Goal: Download file/media

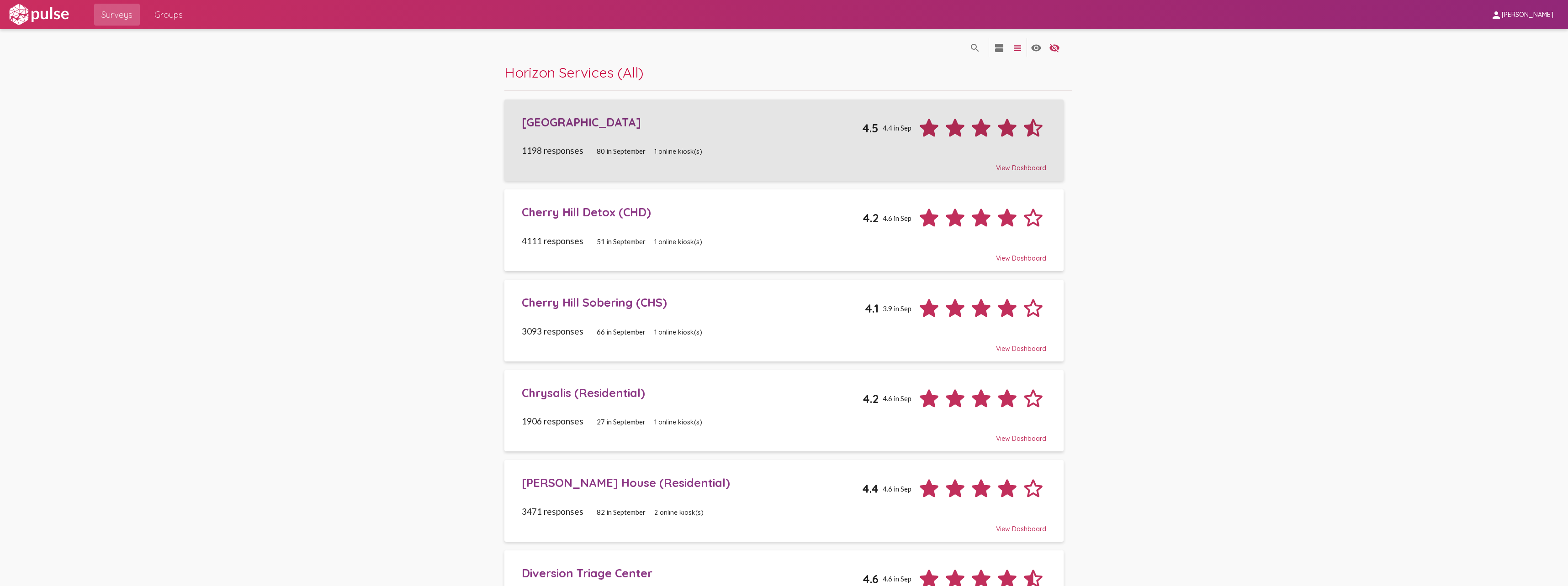
click at [633, 124] on div "[GEOGRAPHIC_DATA]" at bounding box center [692, 122] width 341 height 15
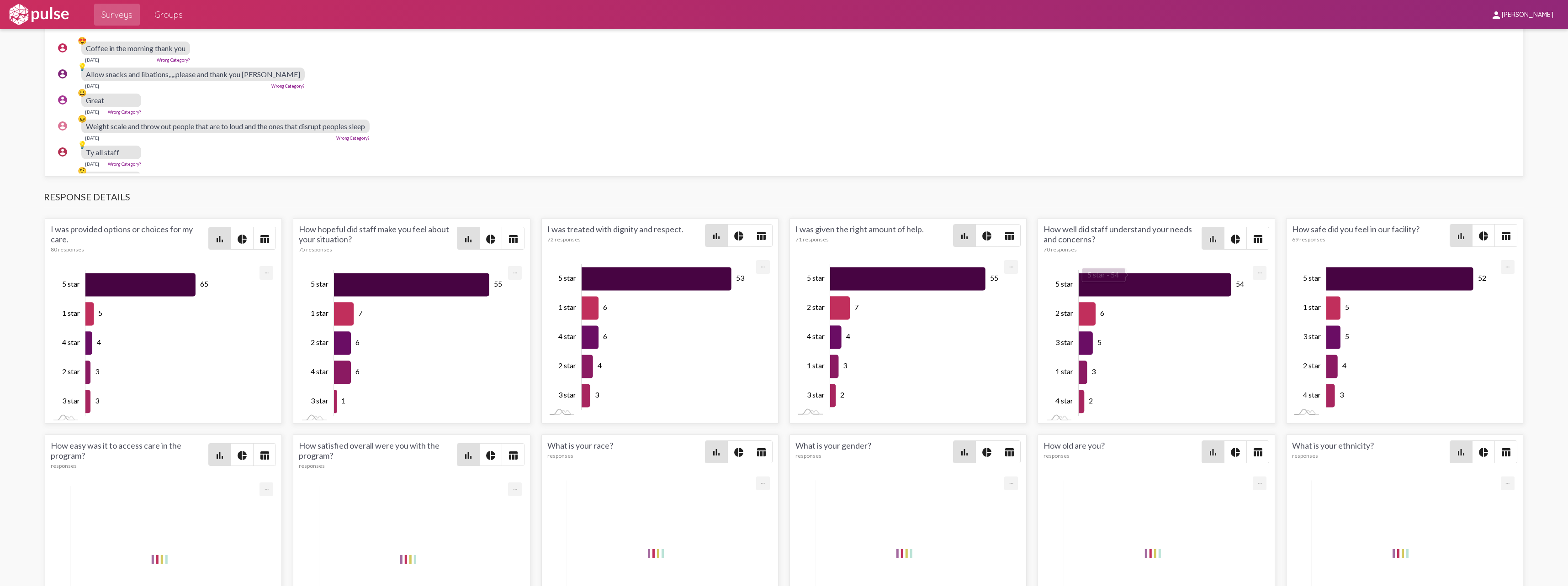
scroll to position [1066, 0]
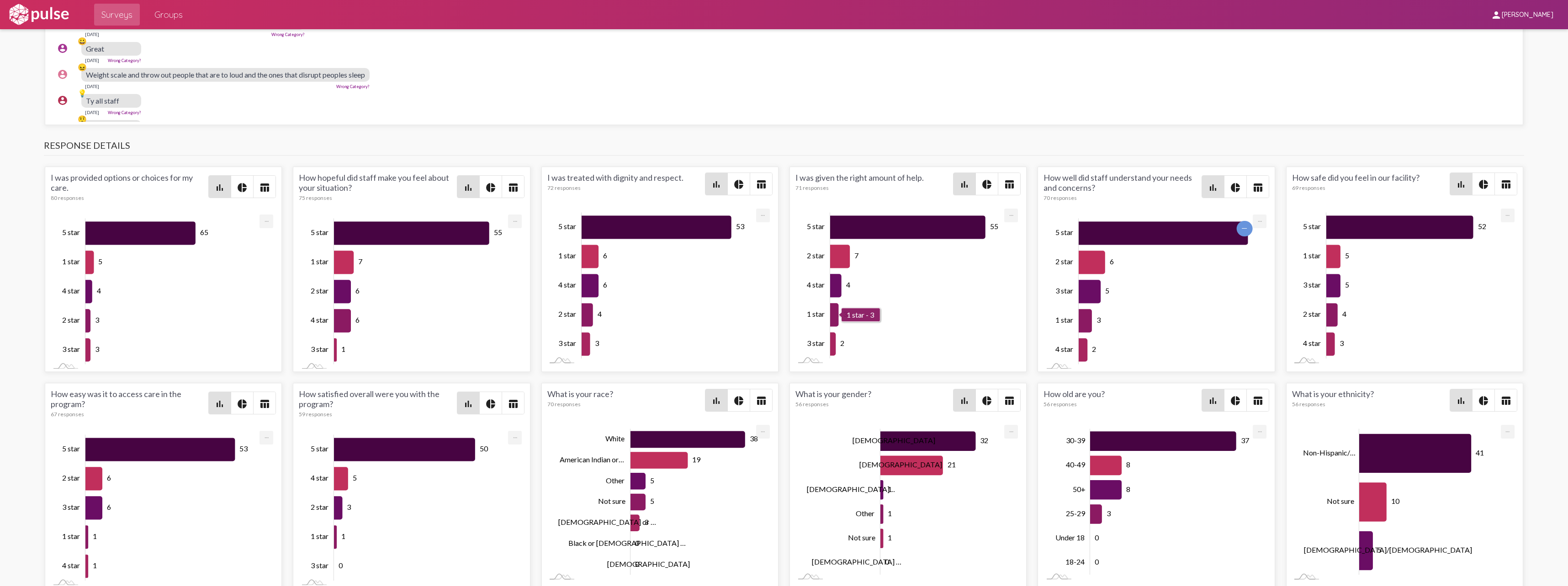
click at [927, 313] on rect "Chart" at bounding box center [918, 286] width 176 height 146
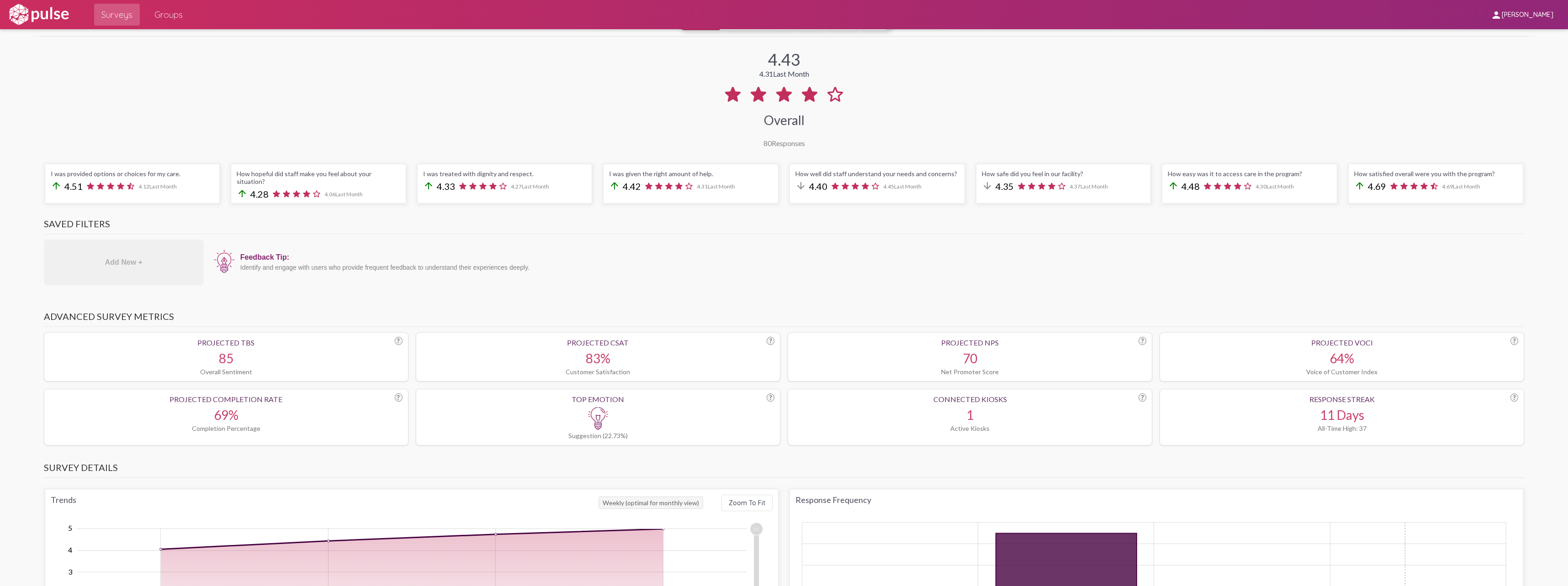
scroll to position [0, 0]
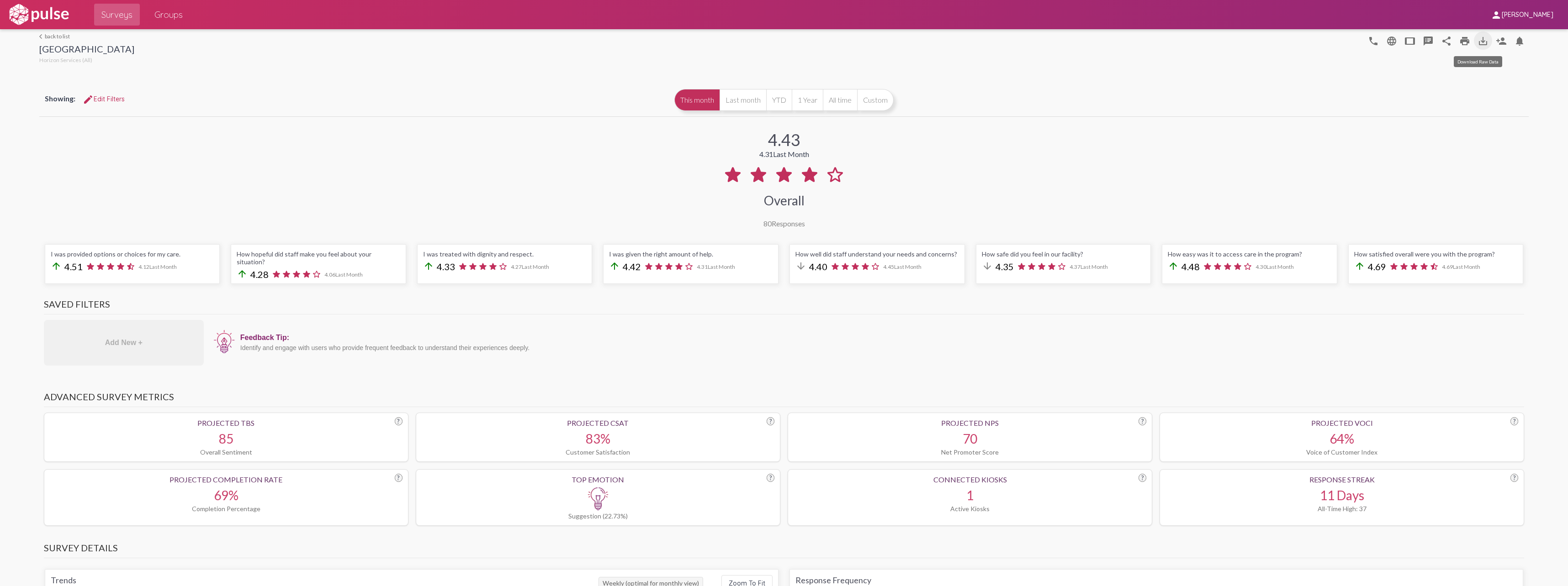
click at [1478, 42] on mat-icon "save_alt" at bounding box center [1482, 41] width 11 height 11
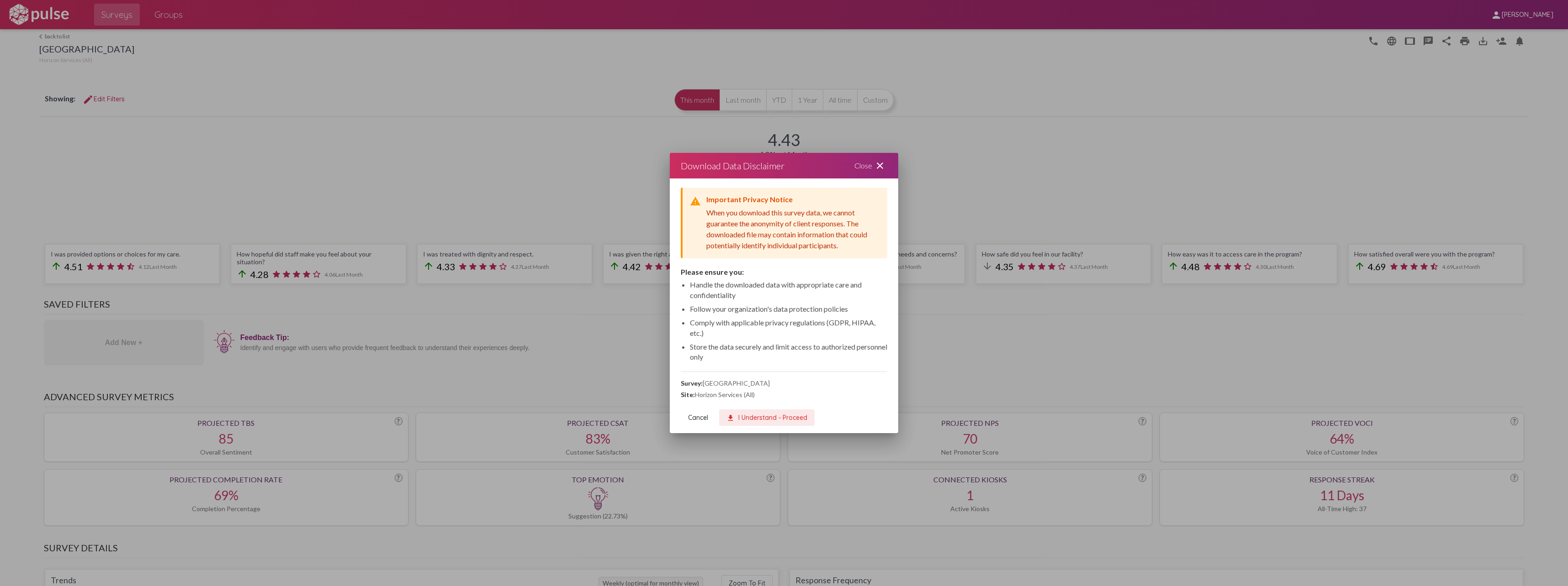
click at [755, 420] on span "download I Understand - Proceed" at bounding box center [766, 418] width 81 height 8
